Goal: Browse casually

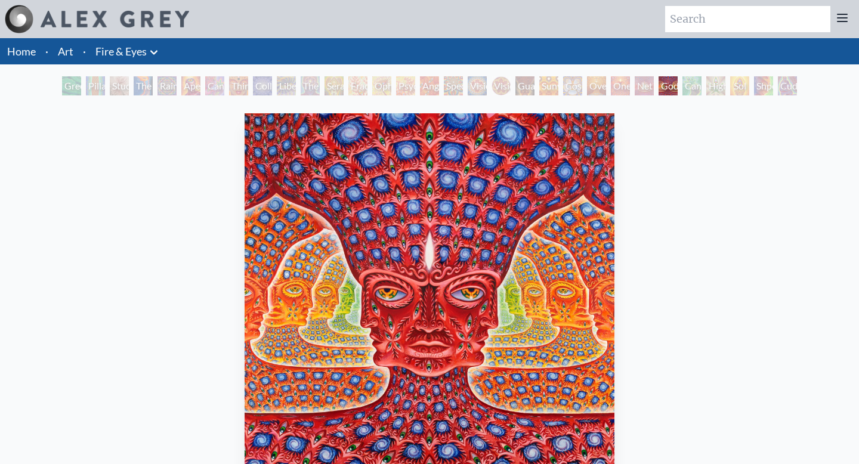
scroll to position [44, 0]
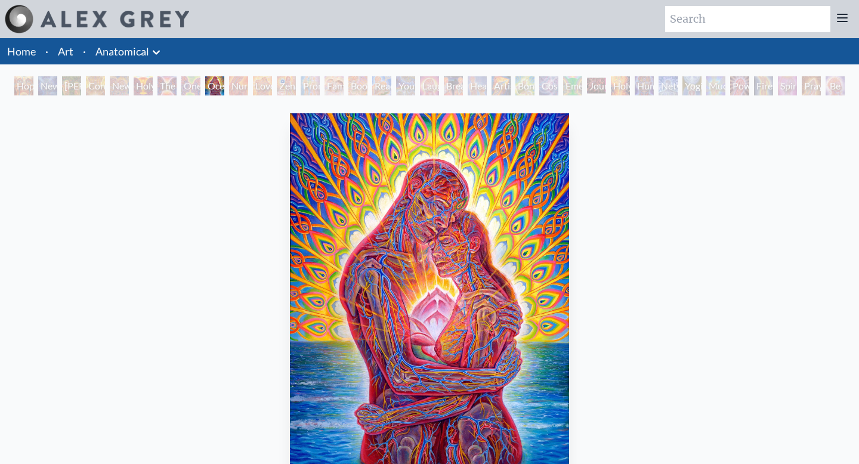
scroll to position [61, 0]
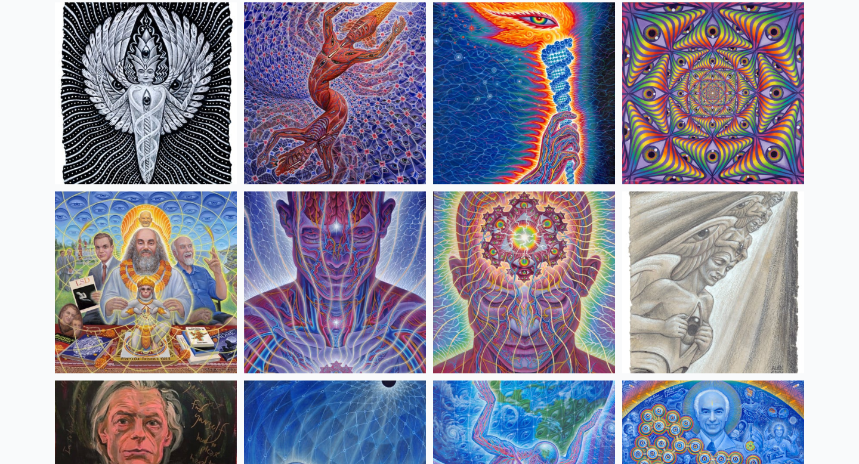
scroll to position [1268, 0]
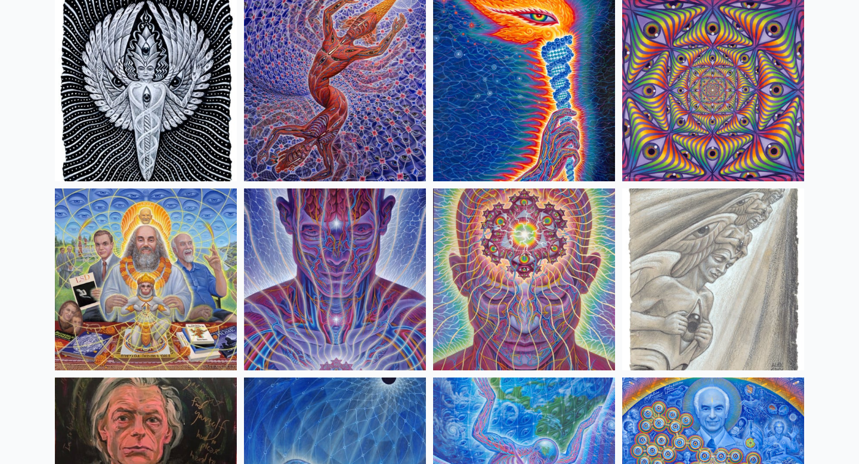
click at [201, 287] on img at bounding box center [146, 279] width 182 height 182
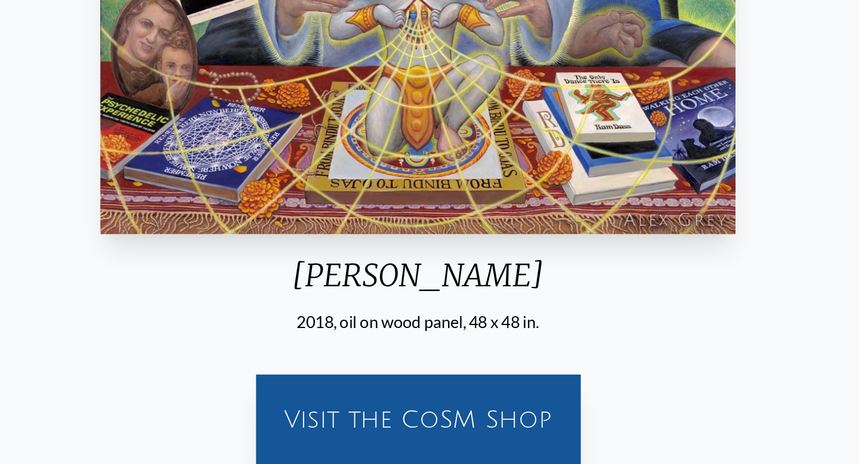
scroll to position [167, 0]
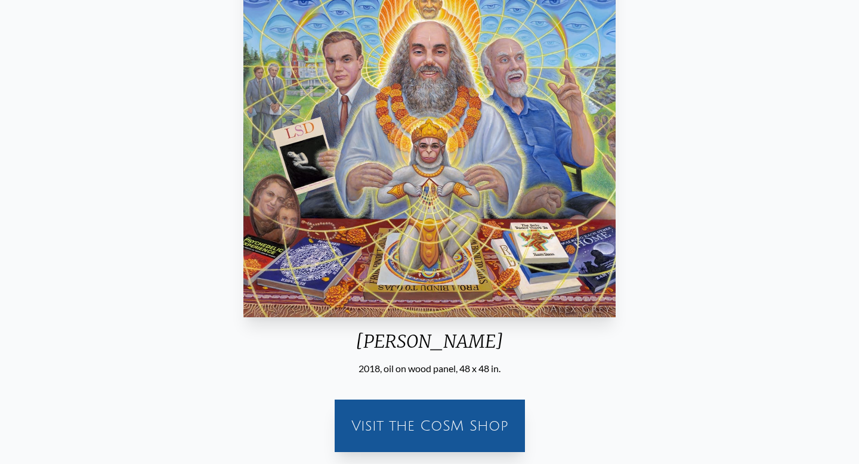
click at [399, 342] on div "[PERSON_NAME]" at bounding box center [430, 345] width 382 height 31
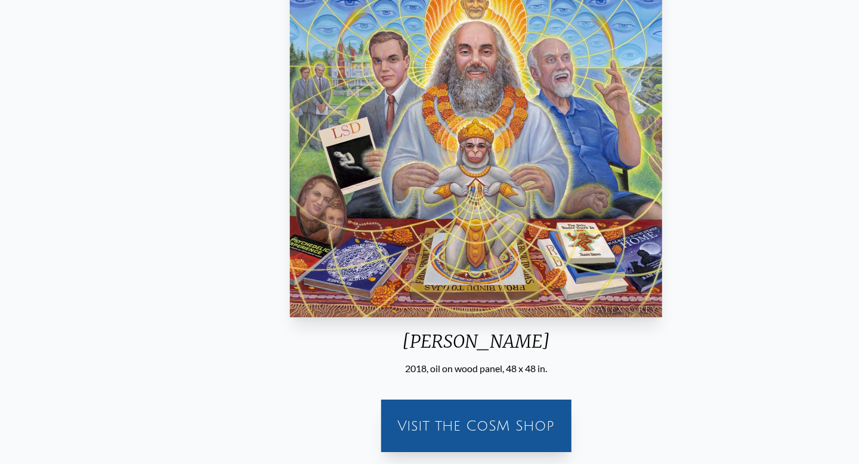
click at [448, 342] on div "[PERSON_NAME]" at bounding box center [476, 345] width 382 height 31
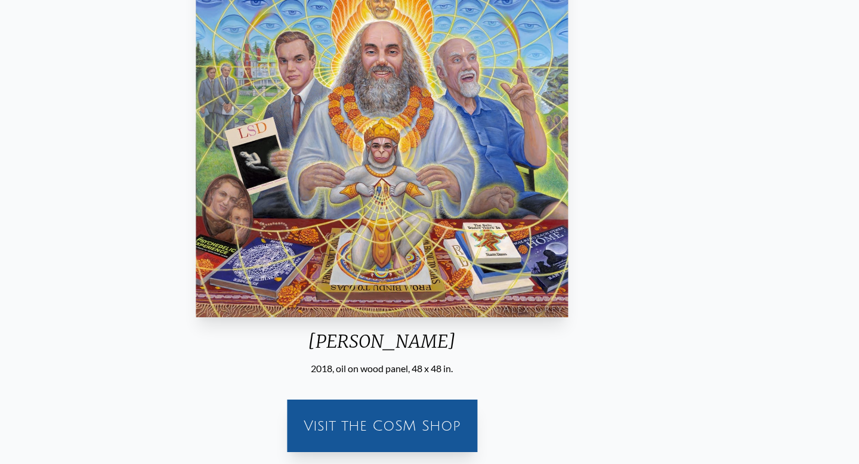
click at [410, 341] on div "[PERSON_NAME]" at bounding box center [382, 345] width 382 height 31
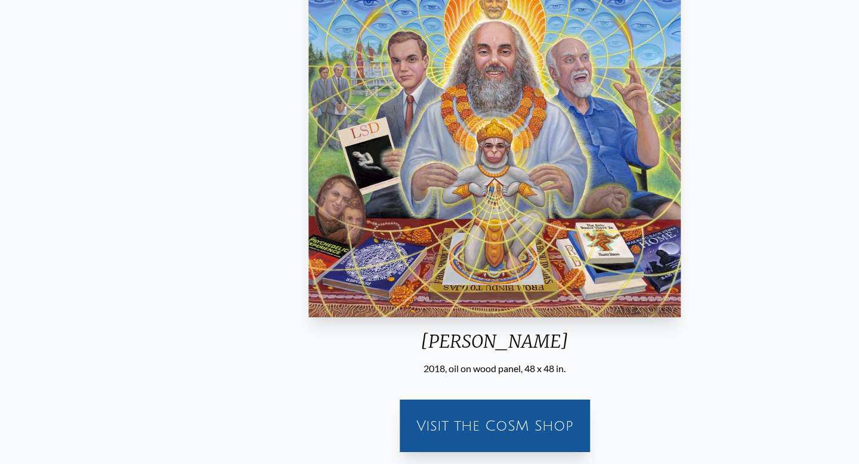
click at [457, 340] on div "[PERSON_NAME]" at bounding box center [495, 345] width 382 height 31
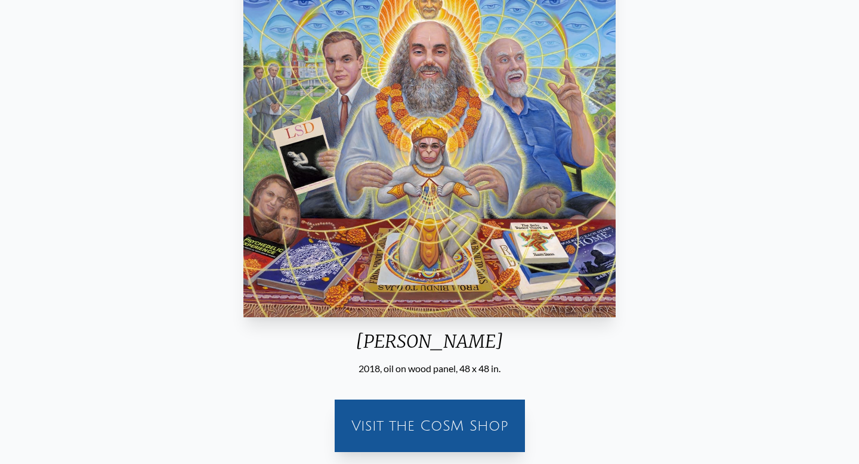
click at [457, 340] on div "[PERSON_NAME]" at bounding box center [430, 345] width 382 height 31
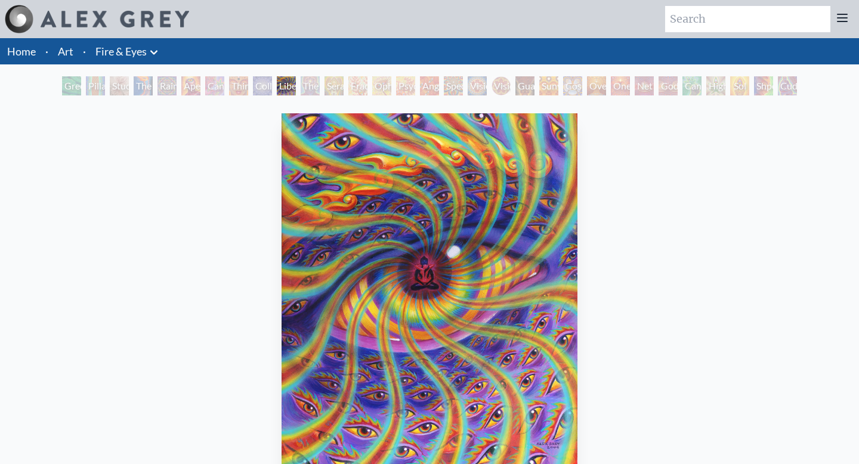
scroll to position [68, 0]
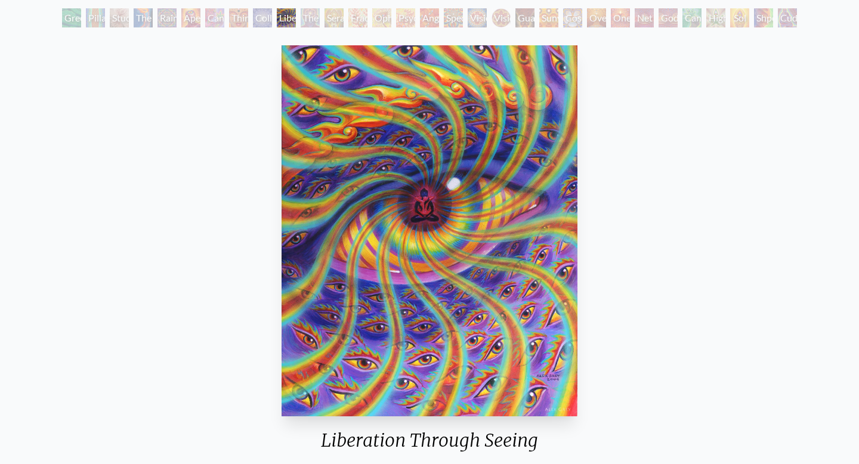
click at [0, 0] on div "Home · Art · Fire & Eyes Anatomical Drawings" at bounding box center [429, 270] width 859 height 600
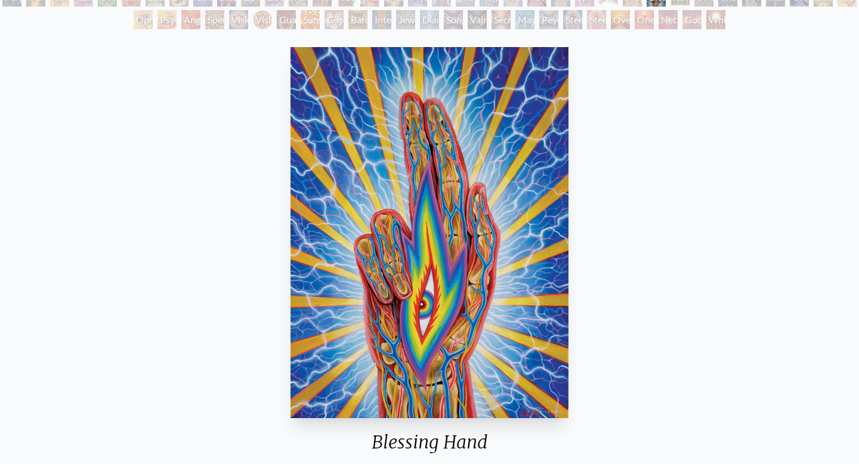
scroll to position [163, 0]
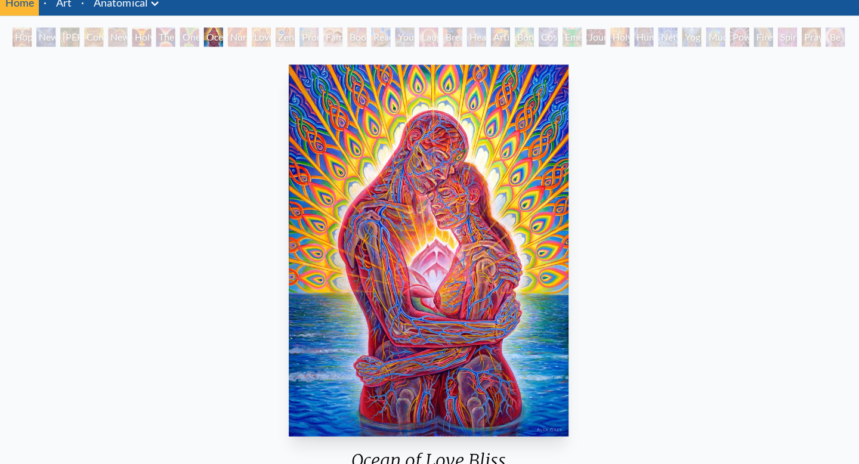
scroll to position [48, 0]
